Goal: Leave review/rating: Leave review/rating

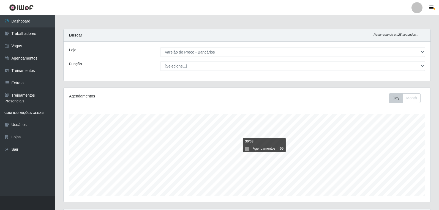
select select "157"
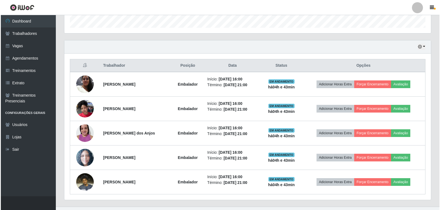
scroll to position [114, 367]
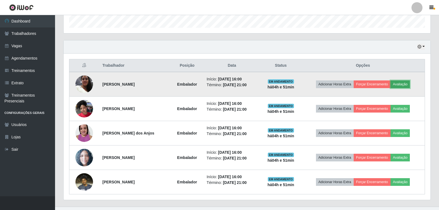
drag, startPoint x: 53, startPoint y: 1, endPoint x: 413, endPoint y: 85, distance: 369.3
click at [410, 85] on button "Avaliação" at bounding box center [400, 85] width 20 height 8
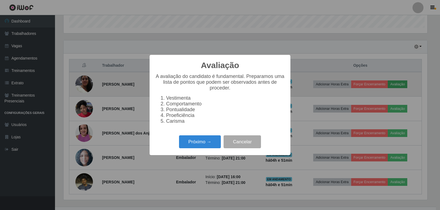
scroll to position [114, 364]
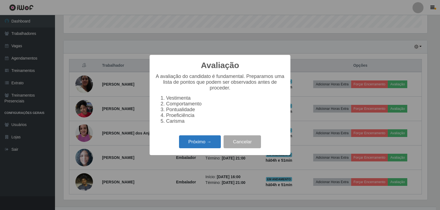
click at [187, 146] on button "Próximo →" at bounding box center [200, 142] width 42 height 13
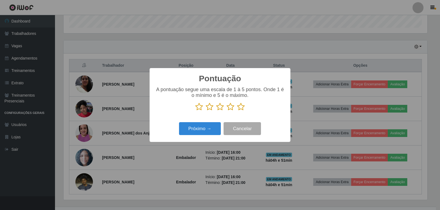
scroll to position [274846, 274597]
click at [243, 107] on icon at bounding box center [241, 107] width 8 height 8
click at [237, 111] on input "radio" at bounding box center [237, 111] width 0 height 0
click at [208, 127] on button "Próximo →" at bounding box center [200, 128] width 42 height 13
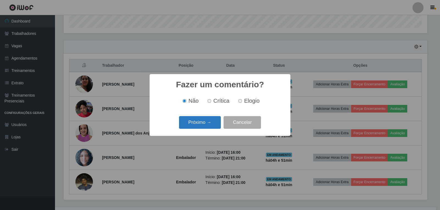
click at [209, 125] on button "Próximo →" at bounding box center [200, 122] width 42 height 13
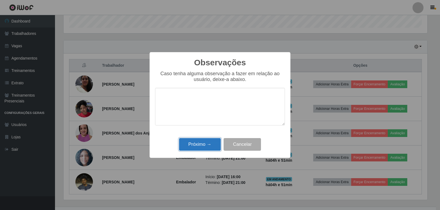
click at [210, 143] on button "Próximo →" at bounding box center [200, 144] width 42 height 13
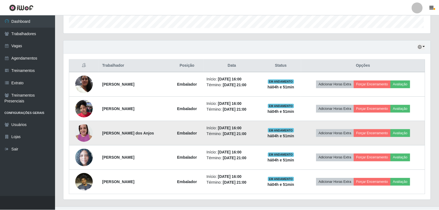
scroll to position [114, 367]
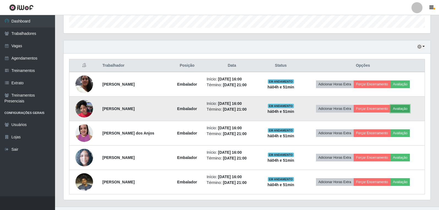
click at [409, 109] on button "Avaliação" at bounding box center [400, 109] width 20 height 8
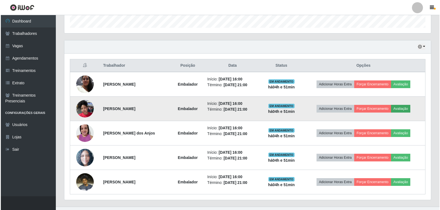
scroll to position [114, 364]
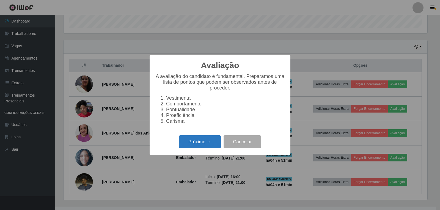
click at [188, 141] on button "Próximo →" at bounding box center [200, 142] width 42 height 13
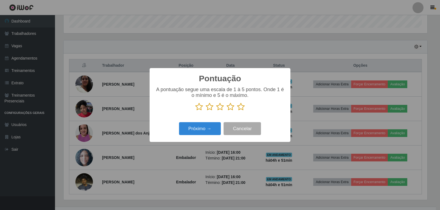
click at [242, 108] on icon at bounding box center [241, 107] width 8 height 8
click at [237, 111] on input "radio" at bounding box center [237, 111] width 0 height 0
click at [210, 126] on button "Próximo →" at bounding box center [200, 128] width 42 height 13
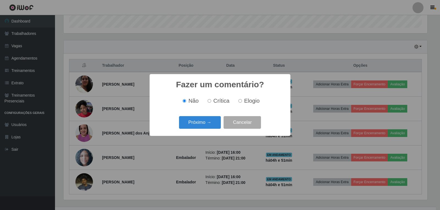
click at [210, 126] on button "Próximo →" at bounding box center [200, 122] width 42 height 13
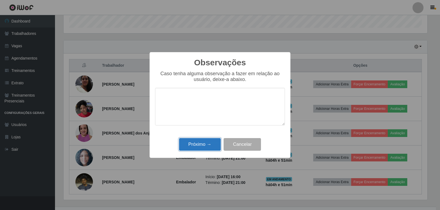
click at [211, 143] on button "Próximo →" at bounding box center [200, 144] width 42 height 13
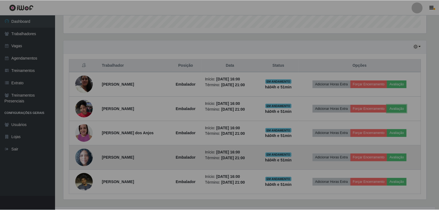
scroll to position [114, 367]
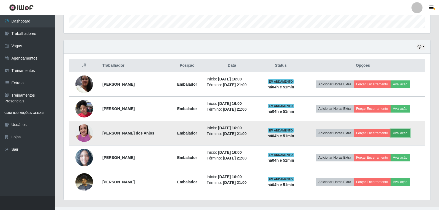
click at [410, 133] on button "Avaliação" at bounding box center [400, 134] width 20 height 8
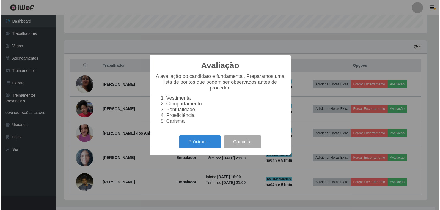
scroll to position [114, 364]
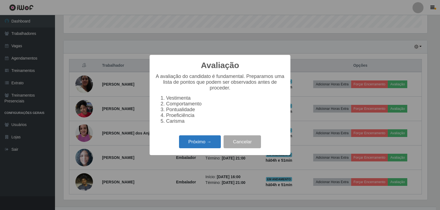
click at [198, 148] on button "Próximo →" at bounding box center [200, 142] width 42 height 13
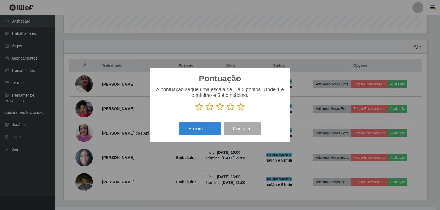
click at [242, 107] on icon at bounding box center [241, 107] width 8 height 8
click at [237, 111] on input "radio" at bounding box center [237, 111] width 0 height 0
click at [210, 129] on button "Próximo →" at bounding box center [200, 128] width 42 height 13
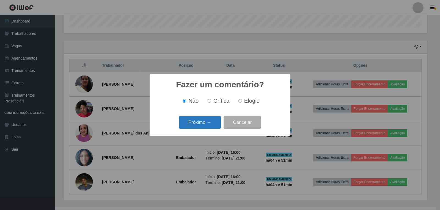
click at [215, 124] on button "Próximo →" at bounding box center [200, 122] width 42 height 13
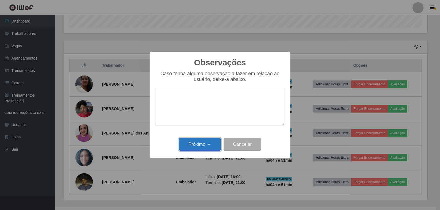
click at [204, 142] on button "Próximo →" at bounding box center [200, 144] width 42 height 13
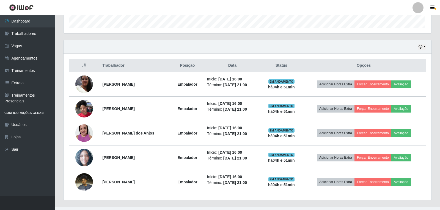
scroll to position [114, 367]
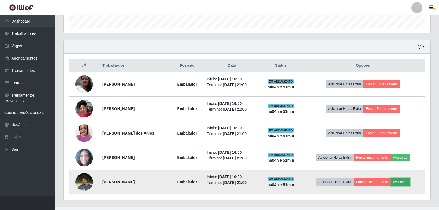
click at [410, 182] on button "Avaliação" at bounding box center [400, 182] width 20 height 8
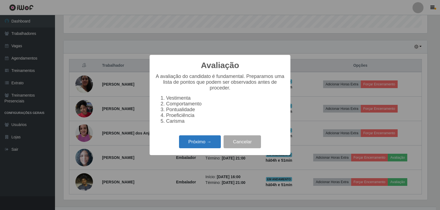
click at [192, 142] on button "Próximo →" at bounding box center [200, 142] width 42 height 13
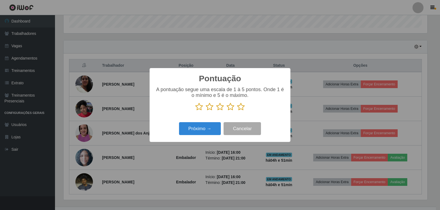
click at [243, 109] on icon at bounding box center [241, 107] width 8 height 8
click at [237, 111] on input "radio" at bounding box center [237, 111] width 0 height 0
click at [205, 131] on button "Próximo →" at bounding box center [200, 128] width 42 height 13
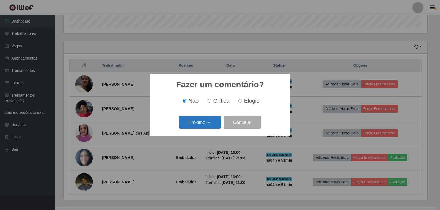
click at [206, 122] on button "Próximo →" at bounding box center [200, 122] width 42 height 13
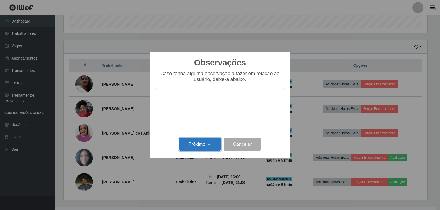
click at [216, 146] on button "Próximo →" at bounding box center [200, 144] width 42 height 13
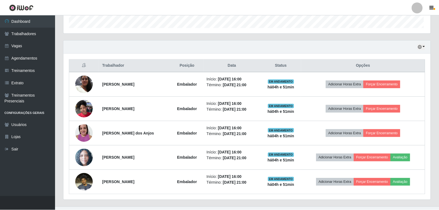
scroll to position [114, 367]
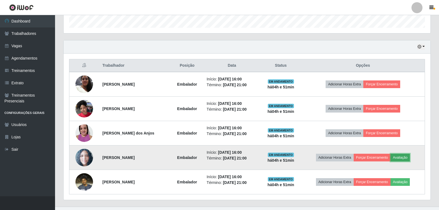
click at [409, 158] on button "Avaliação" at bounding box center [400, 158] width 20 height 8
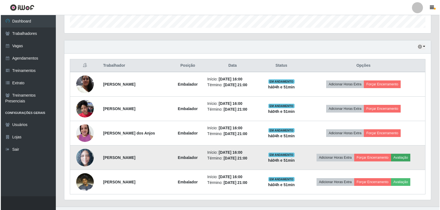
scroll to position [114, 364]
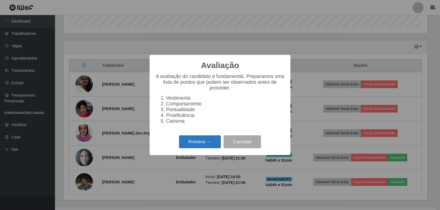
click at [202, 141] on button "Próximo →" at bounding box center [200, 142] width 42 height 13
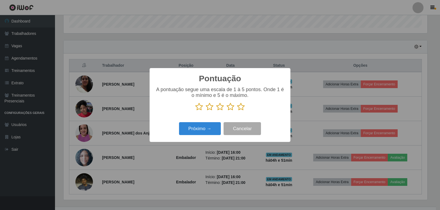
click at [243, 108] on icon at bounding box center [241, 107] width 8 height 8
click at [237, 111] on input "radio" at bounding box center [237, 111] width 0 height 0
click at [217, 126] on button "Próximo →" at bounding box center [200, 128] width 42 height 13
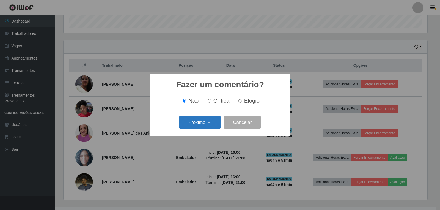
click at [215, 124] on button "Próximo →" at bounding box center [200, 122] width 42 height 13
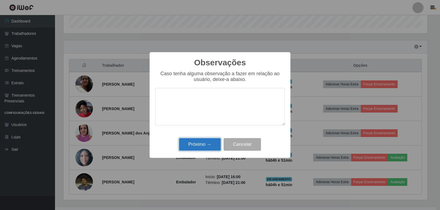
click at [214, 143] on button "Próximo →" at bounding box center [200, 144] width 42 height 13
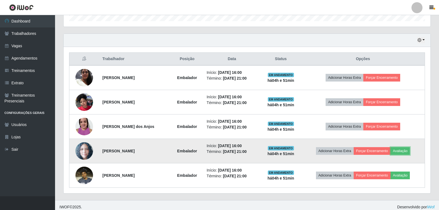
scroll to position [179, 0]
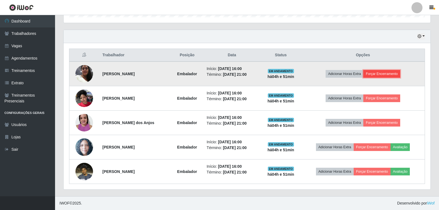
click at [400, 74] on button "Forçar Encerramento" at bounding box center [381, 74] width 37 height 8
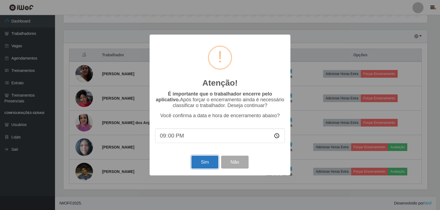
click at [208, 166] on button "Sim" at bounding box center [204, 162] width 27 height 13
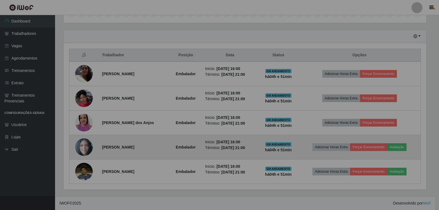
scroll to position [0, 0]
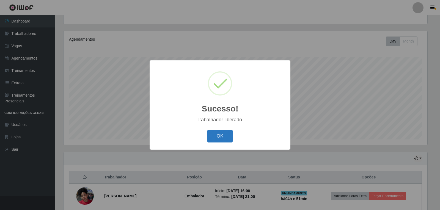
click at [224, 137] on button "OK" at bounding box center [220, 136] width 26 height 13
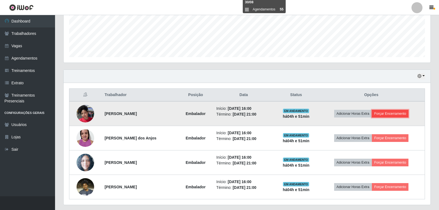
click at [391, 114] on button "Forçar Encerramento" at bounding box center [389, 114] width 37 height 8
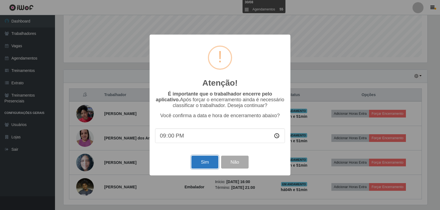
click at [211, 165] on button "Sim" at bounding box center [204, 162] width 27 height 13
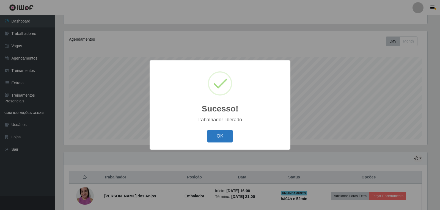
click at [222, 134] on button "OK" at bounding box center [220, 136] width 26 height 13
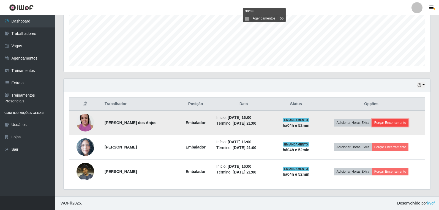
click at [403, 121] on button "Forçar Encerramento" at bounding box center [389, 123] width 37 height 8
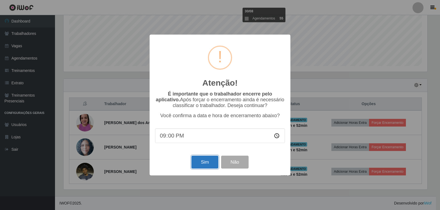
click at [202, 164] on button "Sim" at bounding box center [204, 162] width 27 height 13
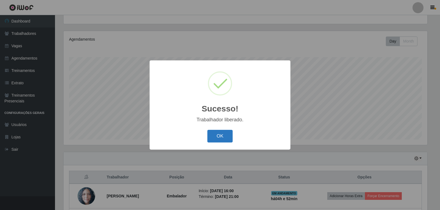
click at [229, 137] on button "OK" at bounding box center [220, 136] width 26 height 13
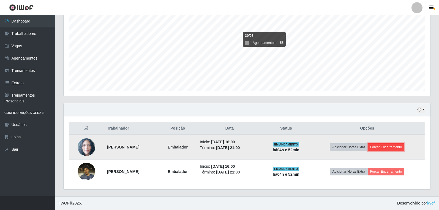
click at [396, 147] on button "Forçar Encerramento" at bounding box center [385, 148] width 37 height 8
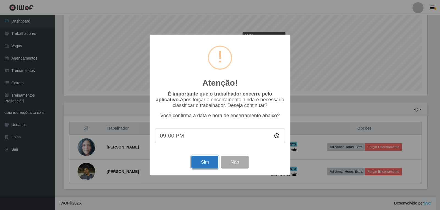
click at [203, 161] on button "Sim" at bounding box center [204, 162] width 27 height 13
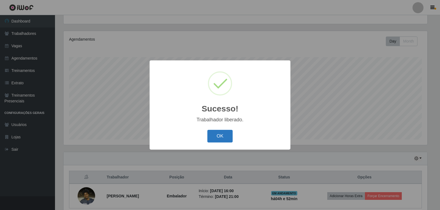
click at [226, 134] on button "OK" at bounding box center [220, 136] width 26 height 13
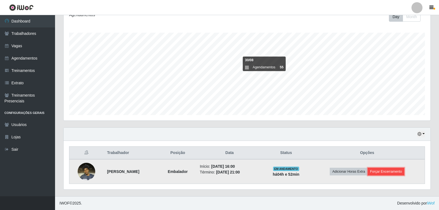
click at [404, 170] on button "Forçar Encerramento" at bounding box center [385, 172] width 37 height 8
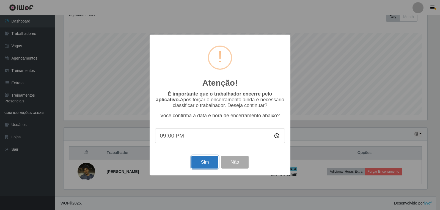
click at [204, 166] on button "Sim" at bounding box center [204, 162] width 27 height 13
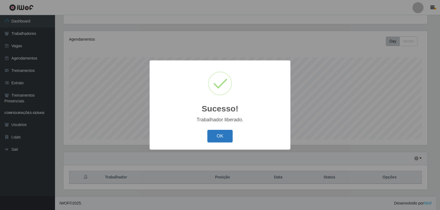
click at [230, 141] on button "OK" at bounding box center [220, 136] width 26 height 13
